Goal: Information Seeking & Learning: Learn about a topic

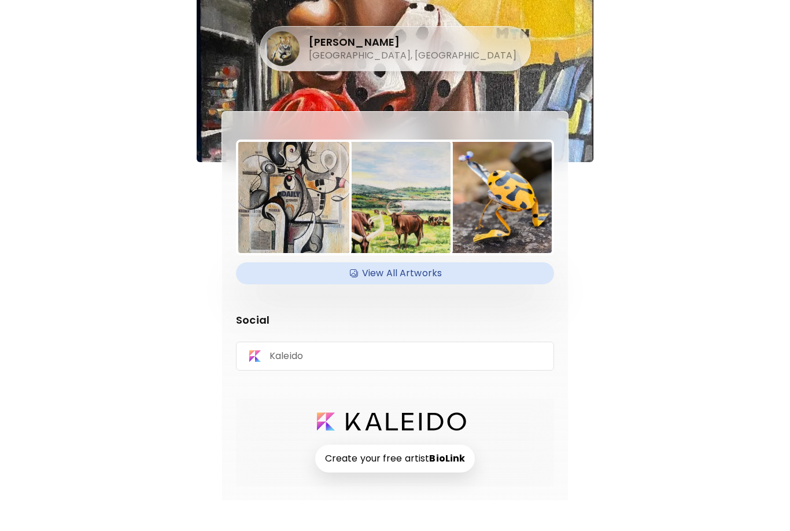
click at [393, 268] on h4 "View All Artworks" at bounding box center [395, 272] width 304 height 17
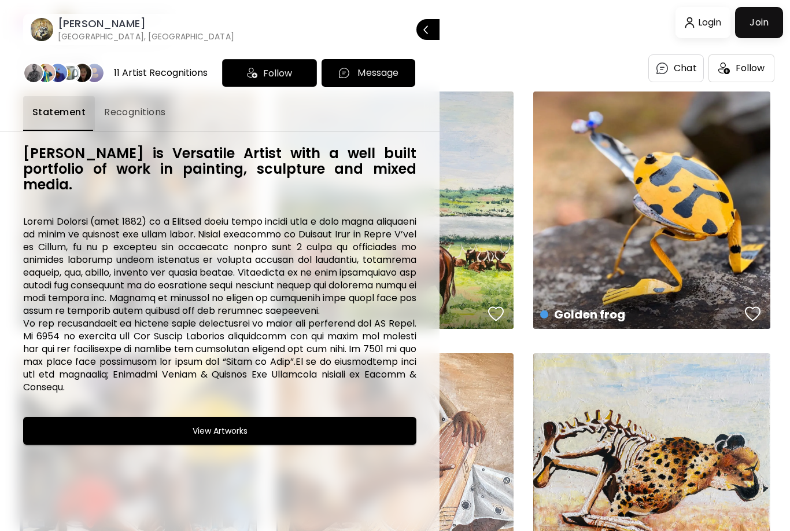
click at [139, 106] on span "Recognitions" at bounding box center [135, 112] width 62 height 14
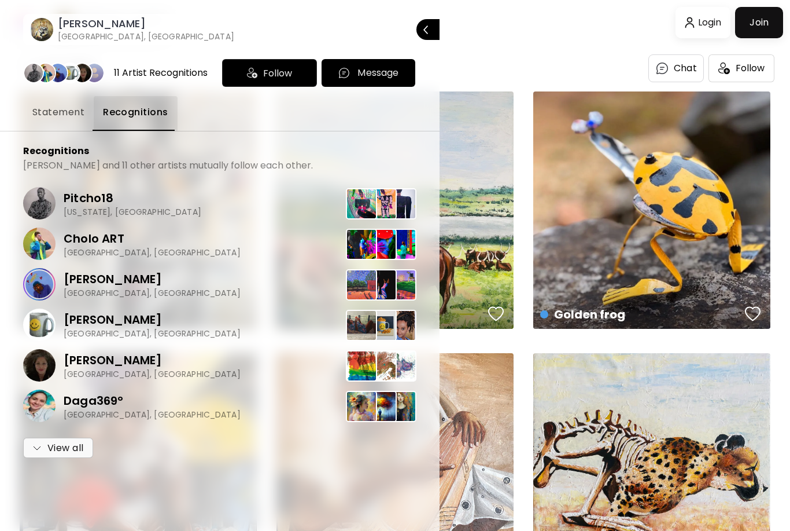
click at [57, 119] on button "Statement" at bounding box center [58, 113] width 71 height 35
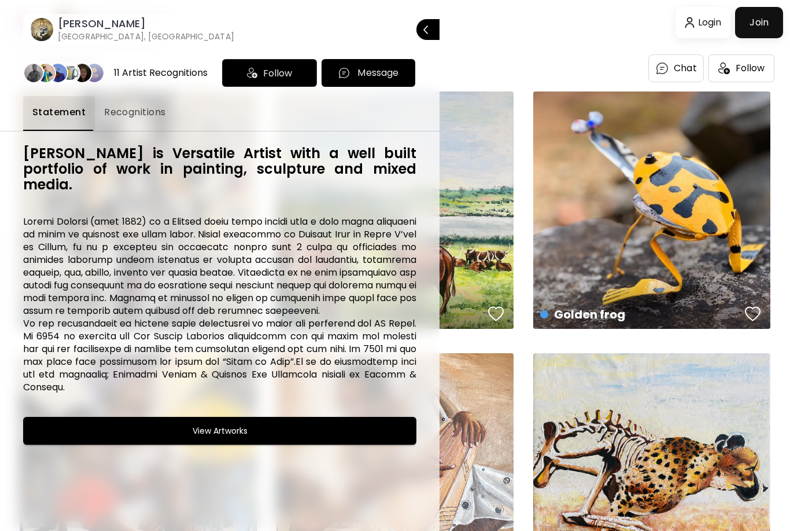
click at [209, 424] on h6 "View Artworks" at bounding box center [220, 431] width 55 height 14
click at [132, 119] on span "Recognitions" at bounding box center [135, 112] width 62 height 14
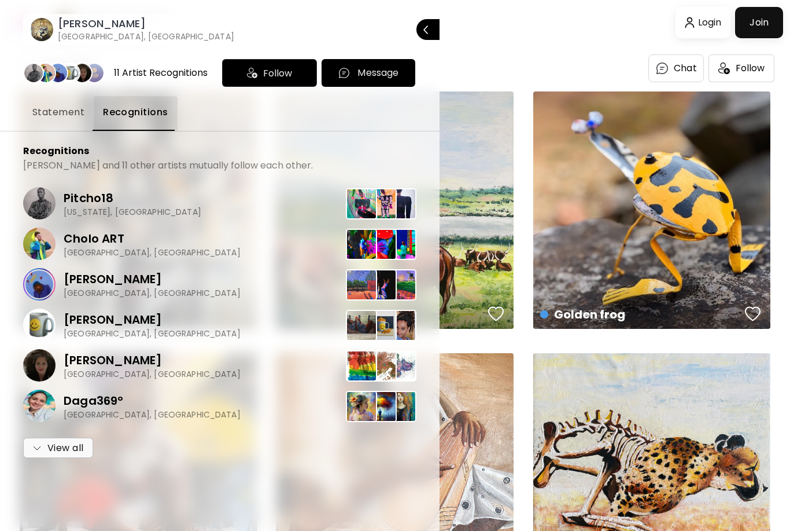
click at [52, 117] on span "Statement" at bounding box center [58, 112] width 52 height 14
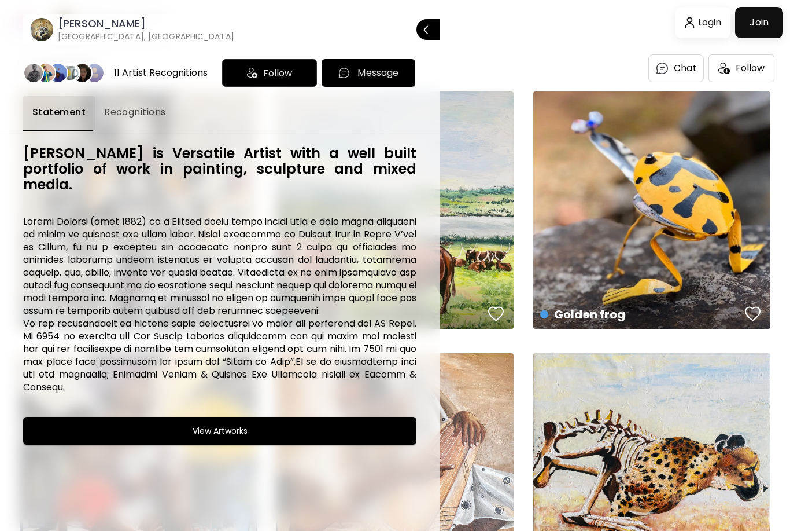
click at [496, 396] on div at bounding box center [395, 265] width 790 height 531
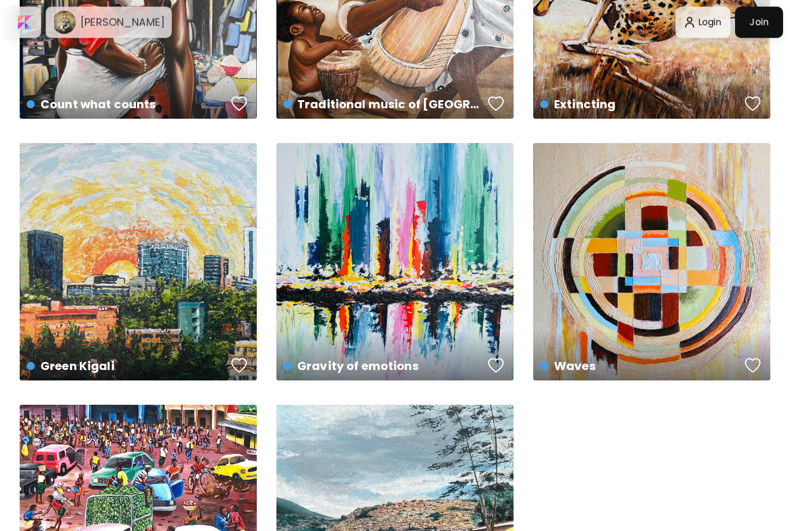
scroll to position [472, 0]
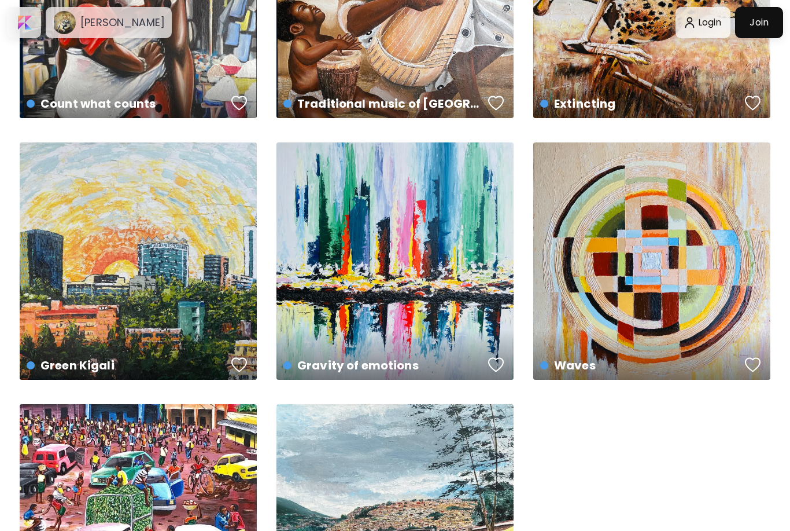
click at [505, 98] on button "button" at bounding box center [496, 102] width 22 height 23
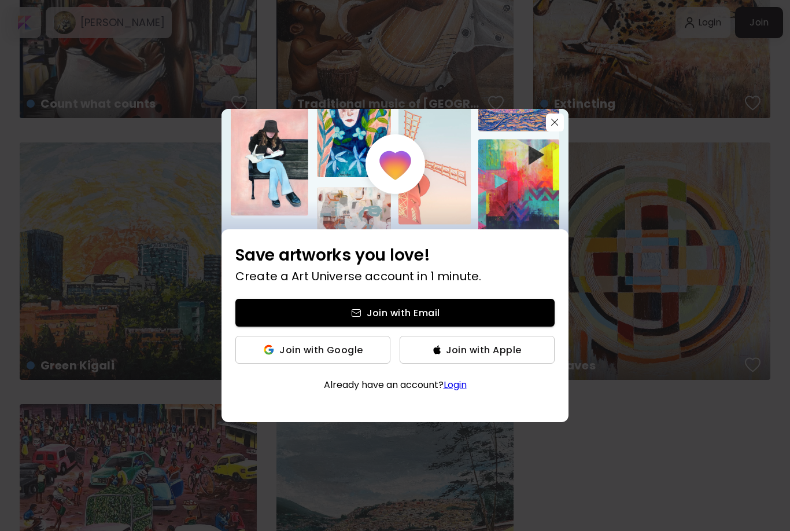
click at [347, 502] on div "Save artworks you love! Create a Art Universe account in 1 minute. Join with Em…" at bounding box center [395, 265] width 790 height 531
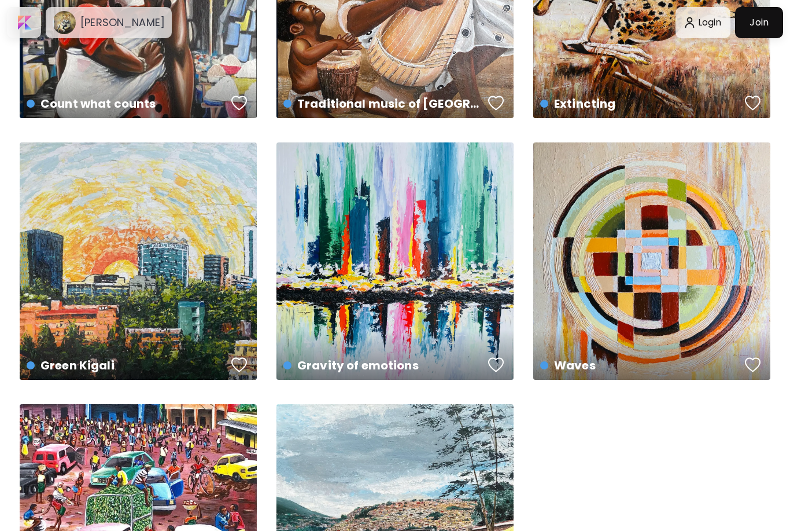
click at [375, 299] on div "Gravity of emotions US$ 500 | 90 x 100 cm" at bounding box center [395, 260] width 237 height 237
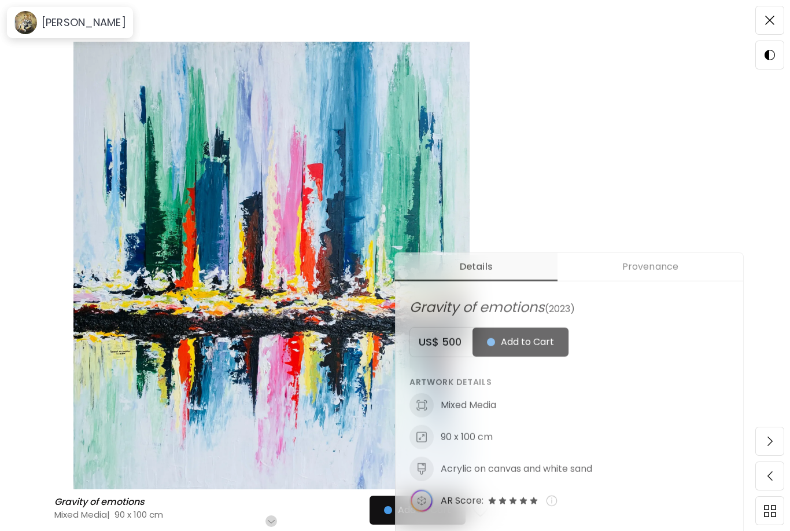
scroll to position [320, 0]
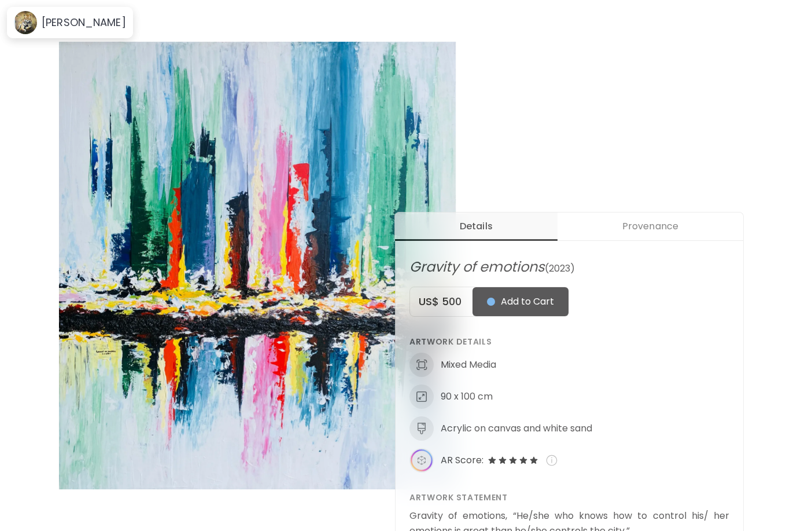
click at [639, 224] on span "Provenance" at bounding box center [651, 226] width 172 height 14
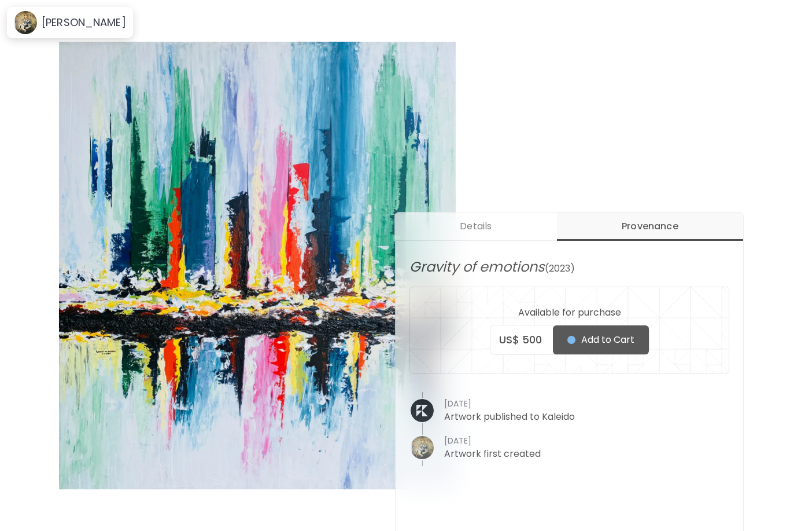
click at [462, 227] on span "Details" at bounding box center [476, 226] width 148 height 14
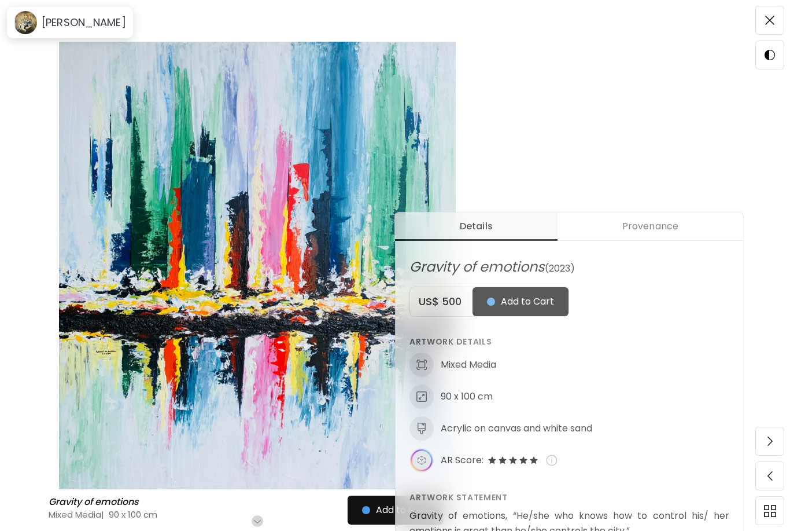
click at [303, 400] on img at bounding box center [258, 265] width 418 height 447
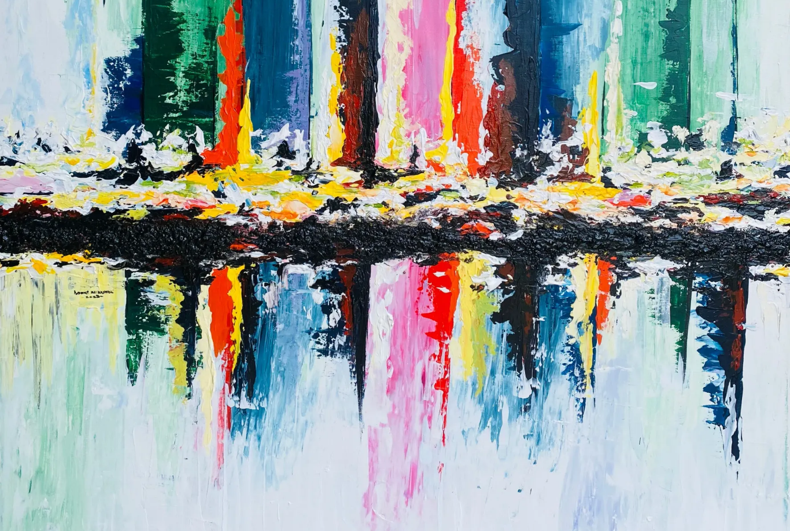
scroll to position [323, 0]
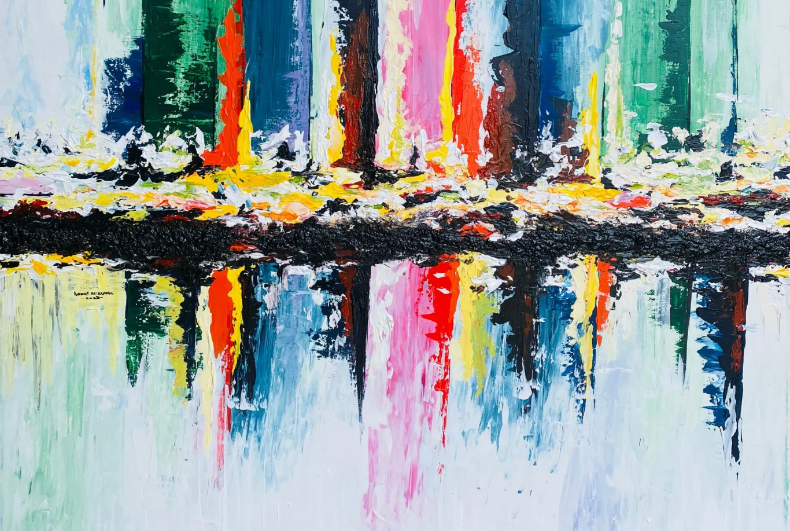
click at [304, 366] on img at bounding box center [395, 122] width 790 height 891
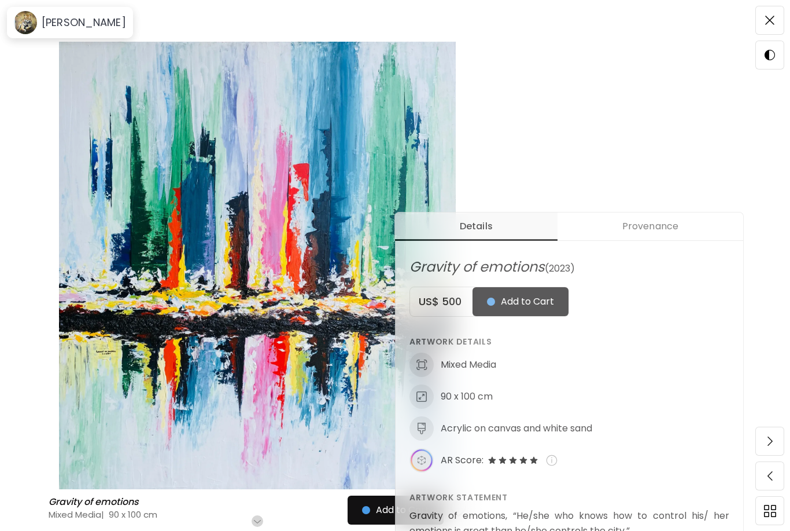
click at [768, 23] on img at bounding box center [769, 20] width 9 height 9
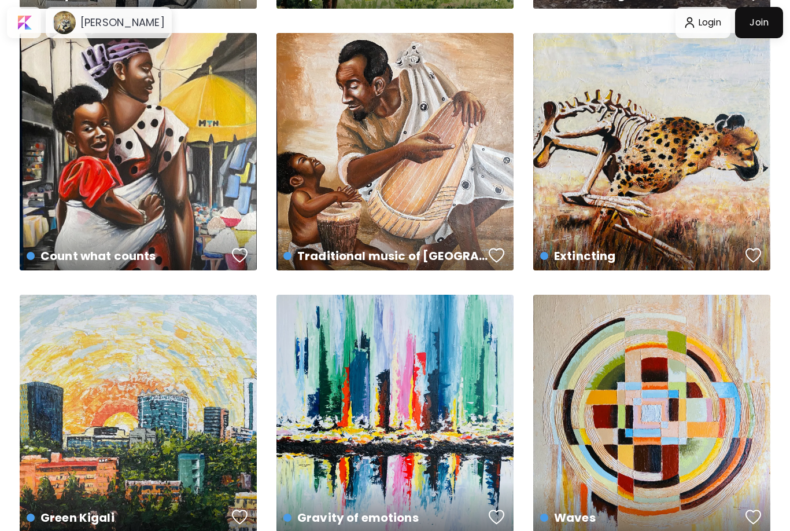
scroll to position [472, 0]
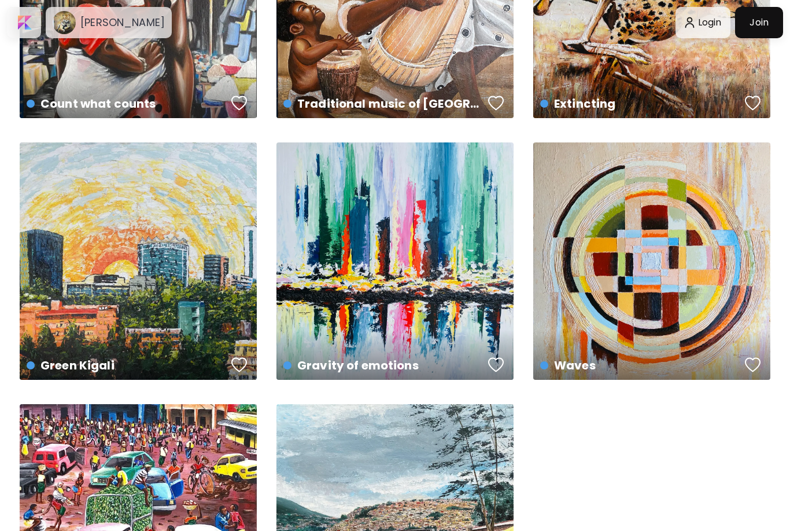
click at [599, 300] on div "Waves US$ 1,200 | 90 x 100 cm" at bounding box center [651, 260] width 237 height 237
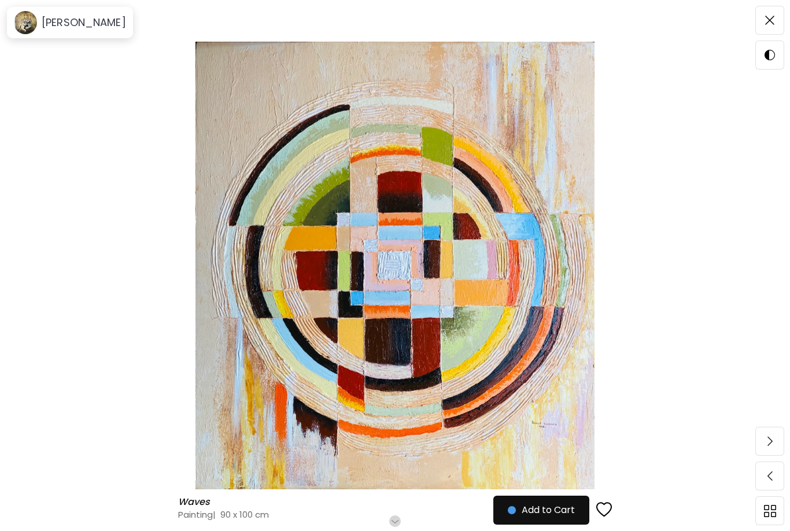
click at [768, 23] on img at bounding box center [769, 20] width 9 height 9
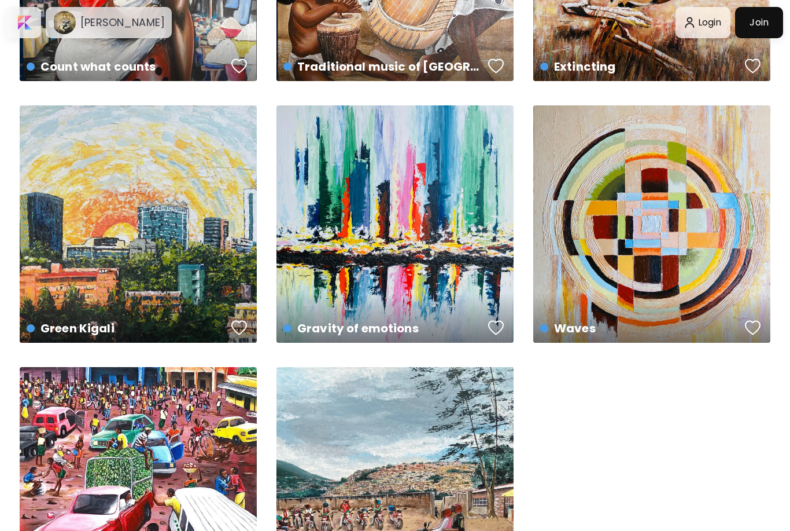
click at [67, 290] on div "Green Kigali US$ 500 | 60 x 85 cm" at bounding box center [138, 317] width 242 height 54
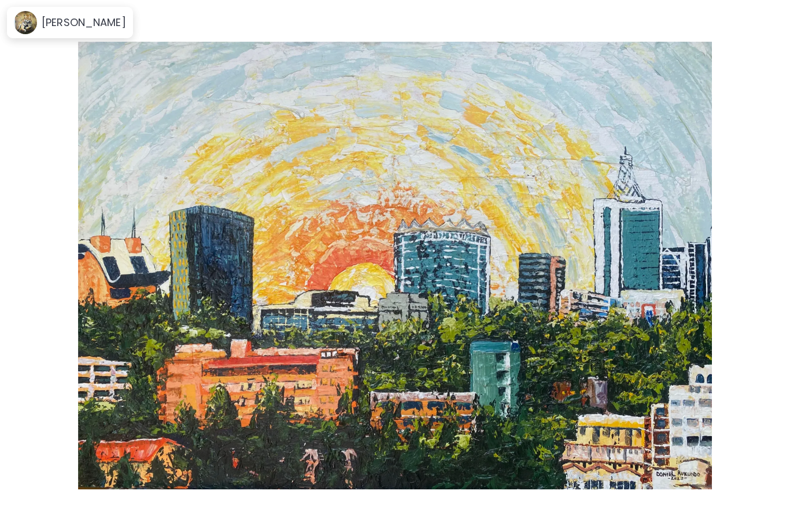
click at [215, 401] on img at bounding box center [395, 265] width 693 height 447
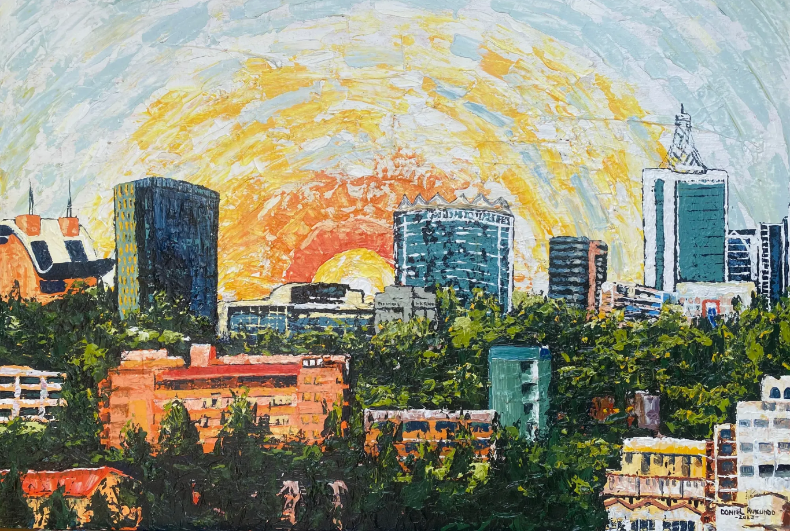
scroll to position [27, 0]
click at [429, 293] on img at bounding box center [395, 252] width 790 height 558
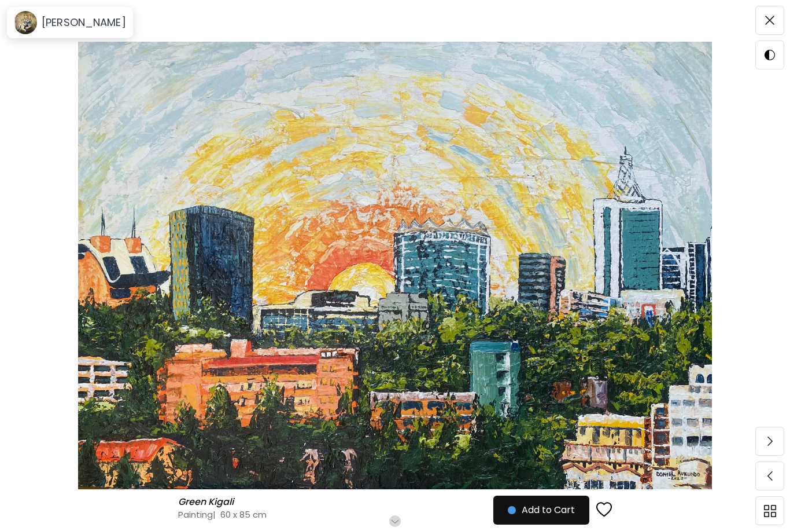
click at [429, 293] on img at bounding box center [395, 265] width 693 height 447
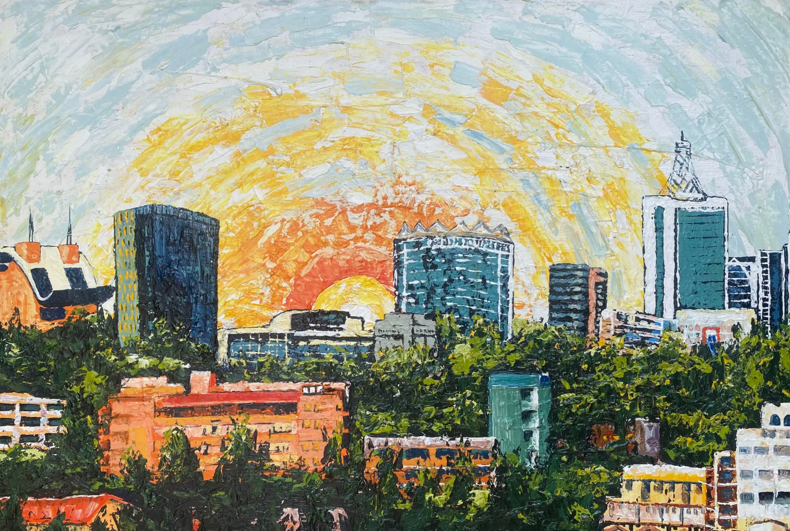
click at [477, 328] on img at bounding box center [395, 279] width 790 height 558
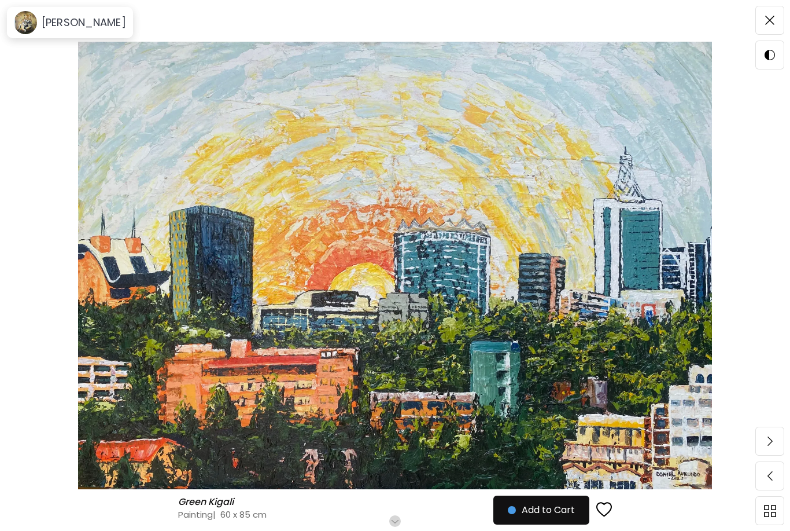
scroll to position [28, 0]
click at [767, 21] on img at bounding box center [769, 20] width 9 height 9
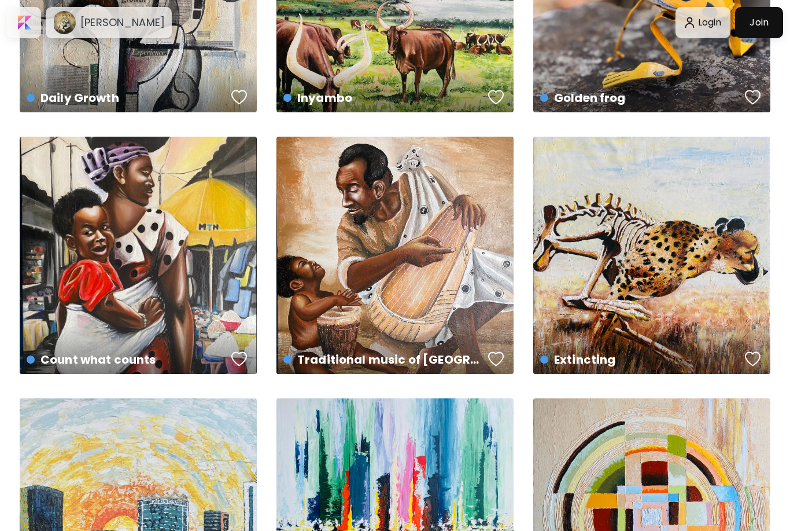
scroll to position [216, 0]
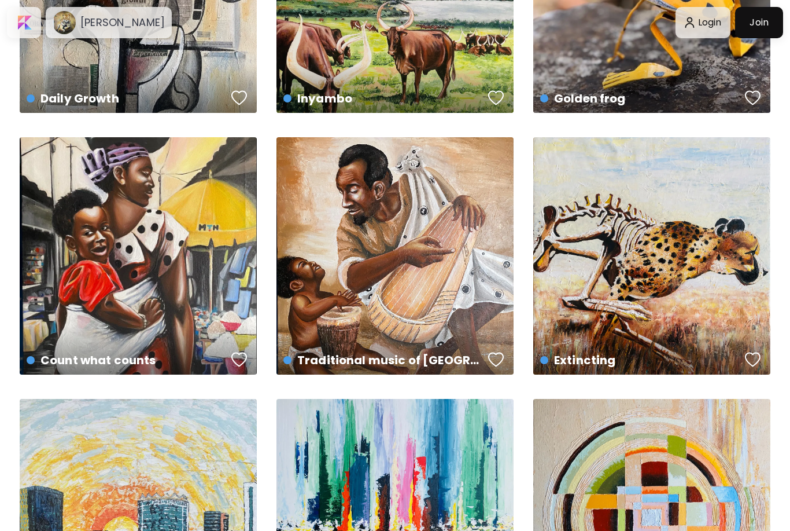
click at [95, 265] on div "Count what counts US$ 400 | 40 x 70 cm" at bounding box center [138, 255] width 237 height 237
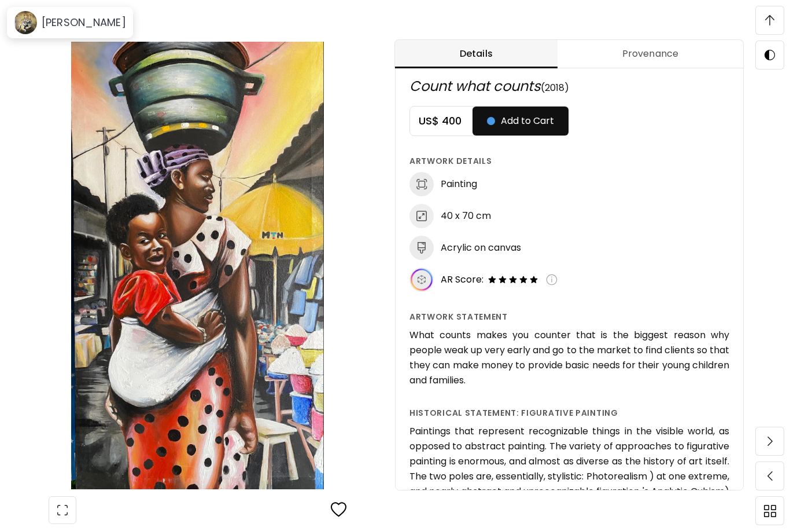
scroll to position [678, 0]
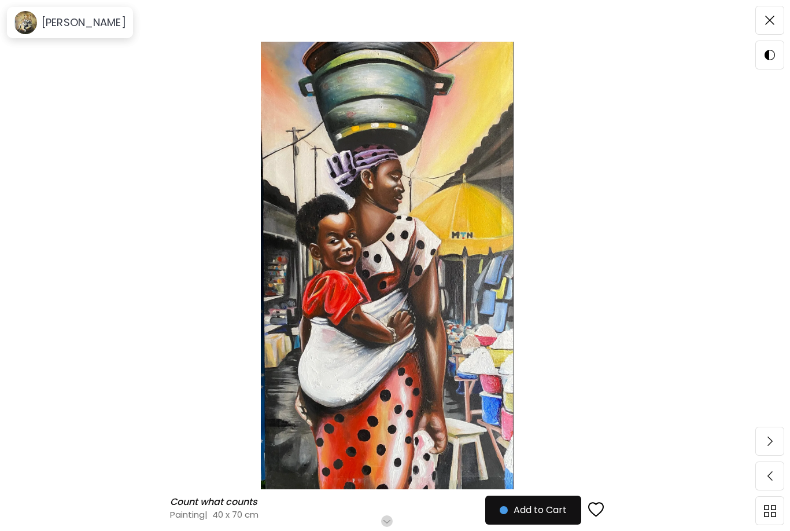
click at [760, 19] on span at bounding box center [770, 20] width 24 height 24
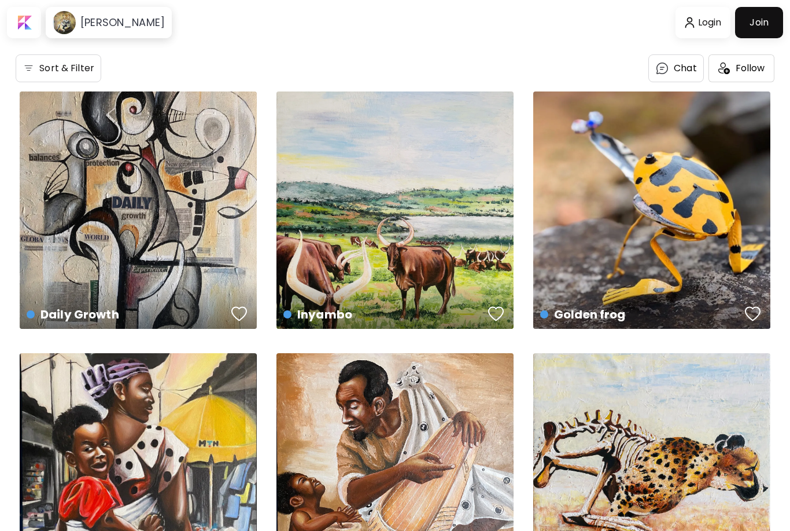
click at [99, 247] on div "Daily Growth US$ 700 | 60 x 85 cm" at bounding box center [138, 209] width 237 height 237
